Goal: Obtain resource: Download file/media

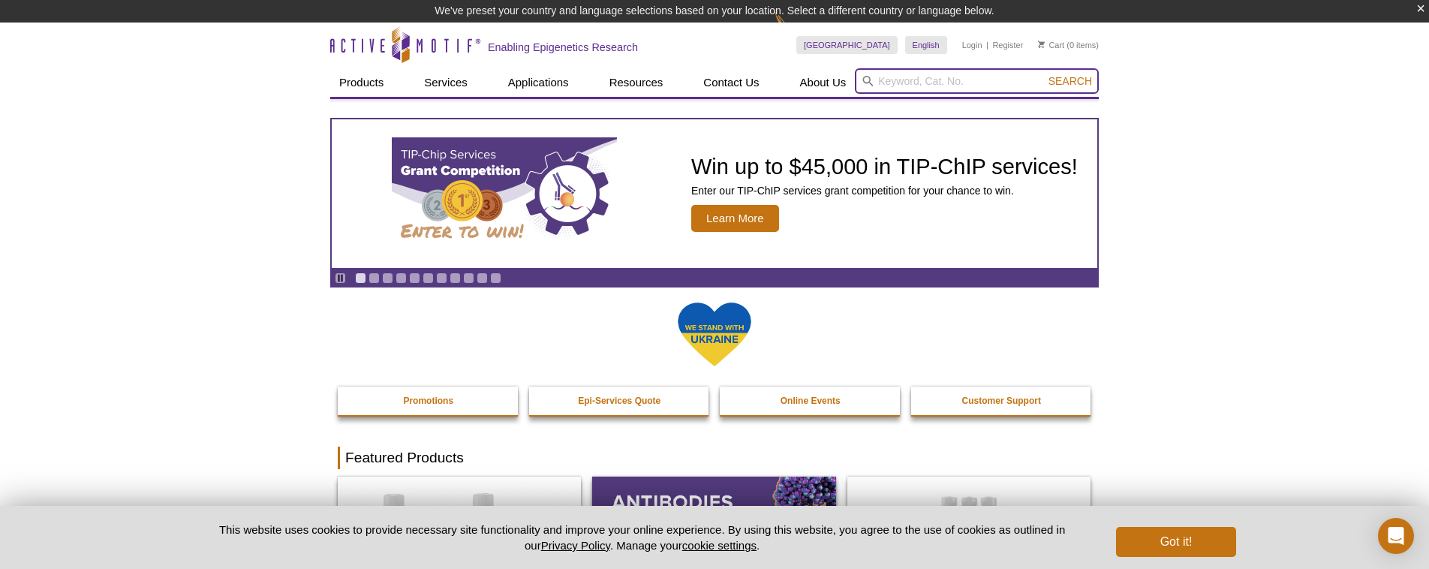
click at [902, 83] on input "search" at bounding box center [977, 81] width 244 height 26
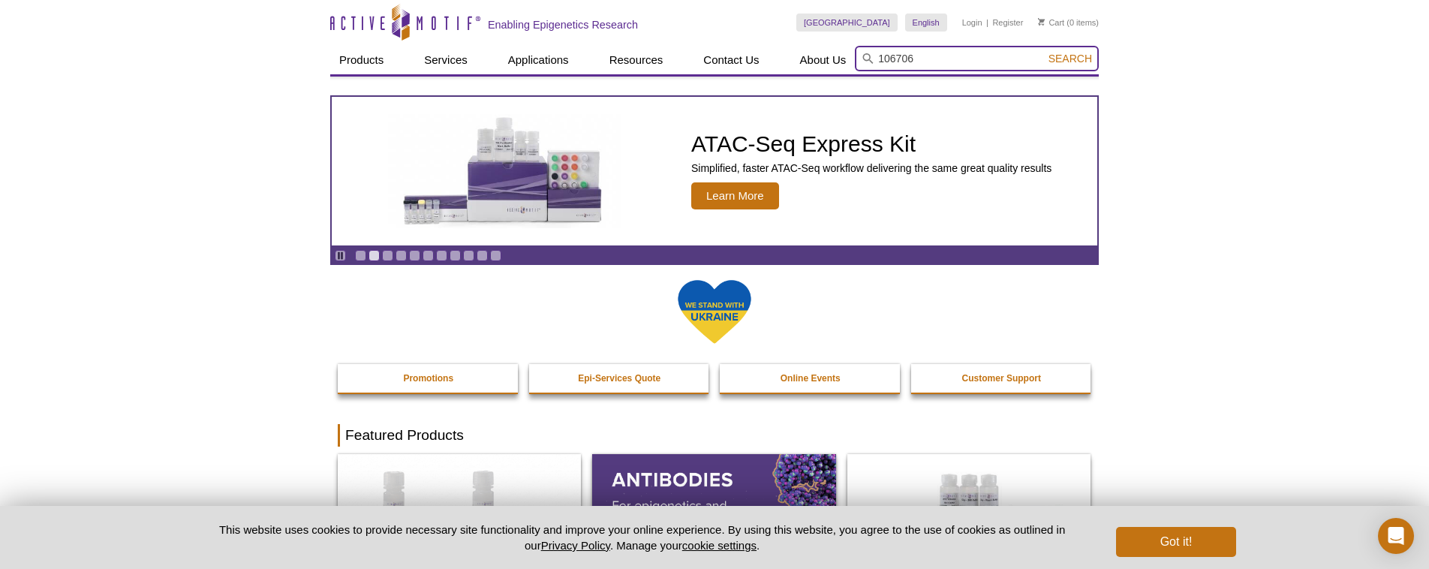
type input "106706"
click at [1044, 52] on button "Search" at bounding box center [1070, 59] width 53 height 14
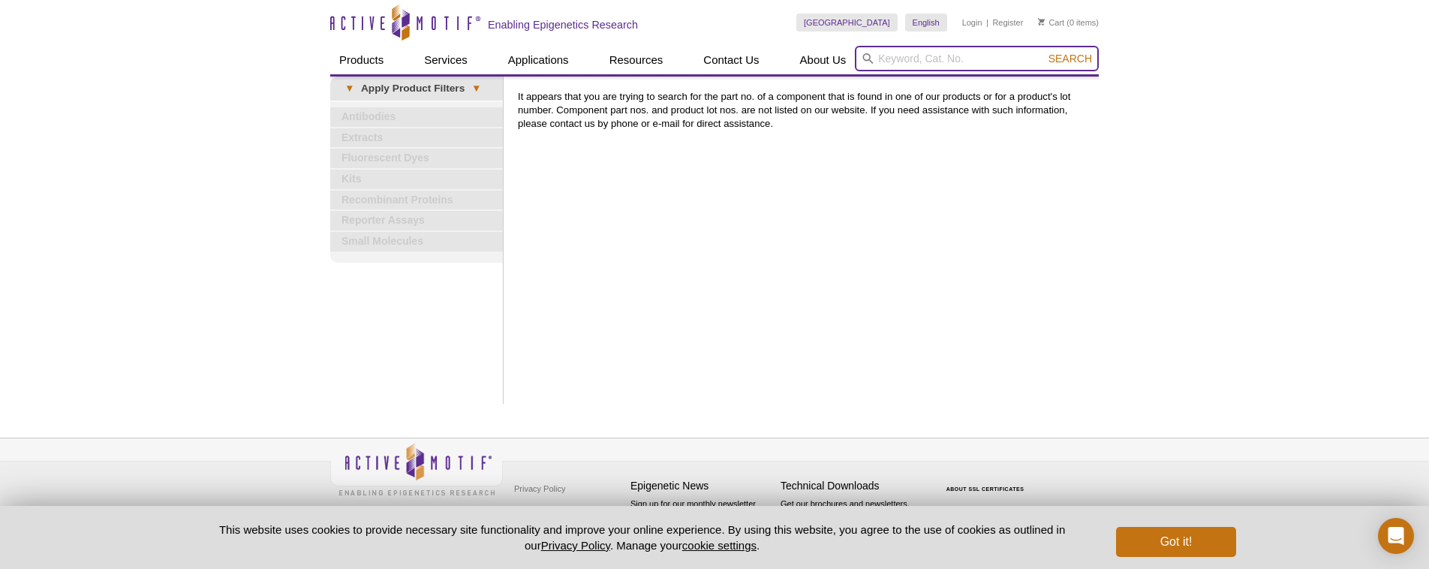
click at [897, 59] on input "search" at bounding box center [977, 59] width 244 height 26
drag, startPoint x: 897, startPoint y: 59, endPoint x: 1015, endPoint y: 72, distance: 119.3
click at [1015, 72] on div "Search" at bounding box center [977, 60] width 244 height 29
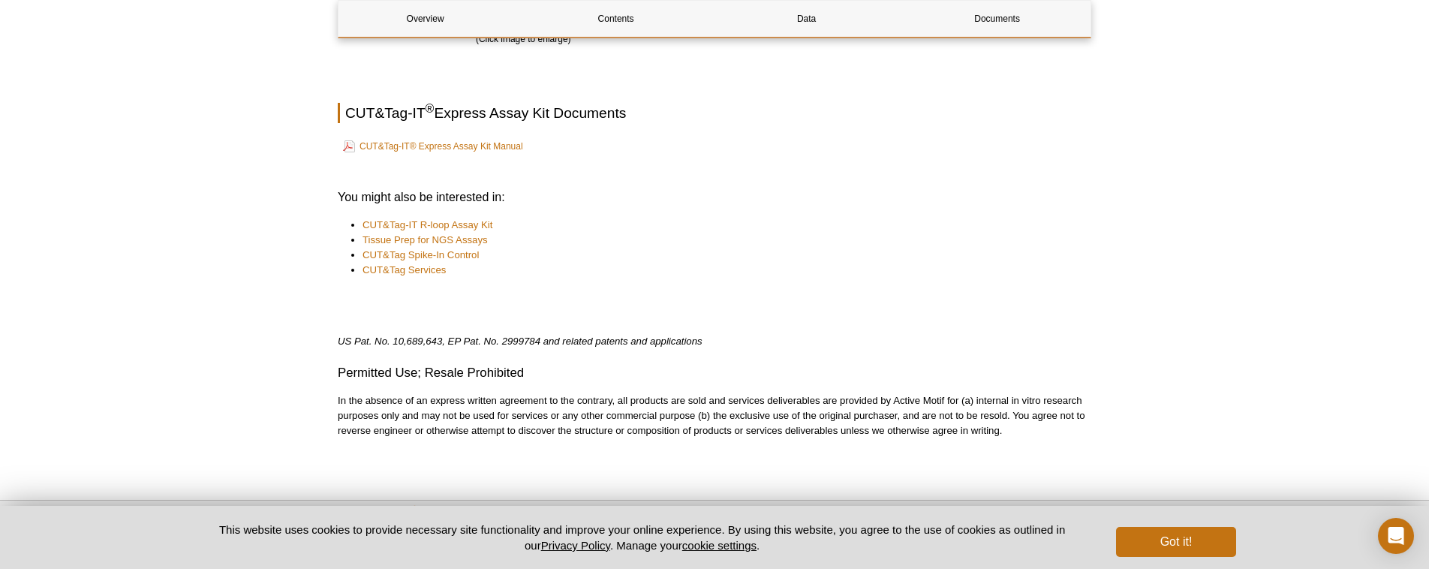
scroll to position [2391, 0]
click at [461, 146] on link "CUT&Tag-IT® Express Assay Kit Manual" at bounding box center [433, 146] width 180 height 18
